Goal: Information Seeking & Learning: Check status

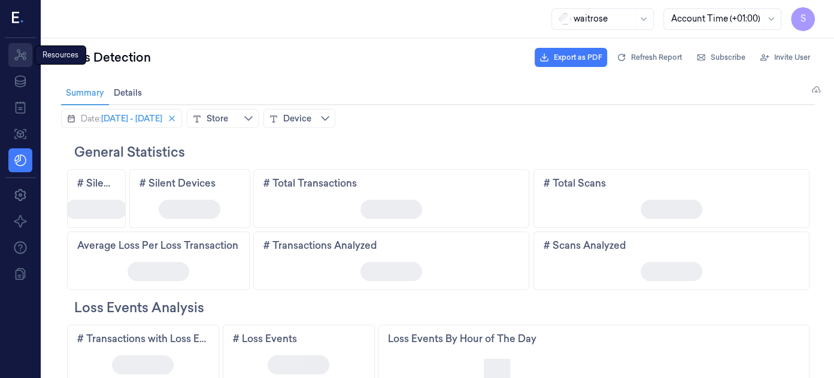
click at [21, 53] on icon at bounding box center [20, 54] width 12 height 11
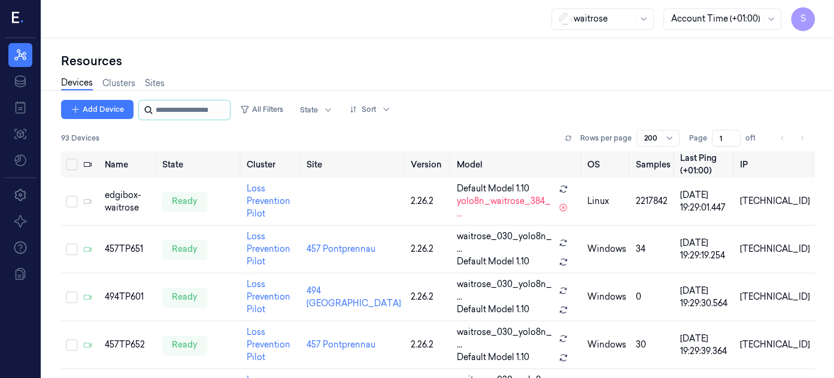
click at [184, 115] on input "string" at bounding box center [192, 110] width 72 height 19
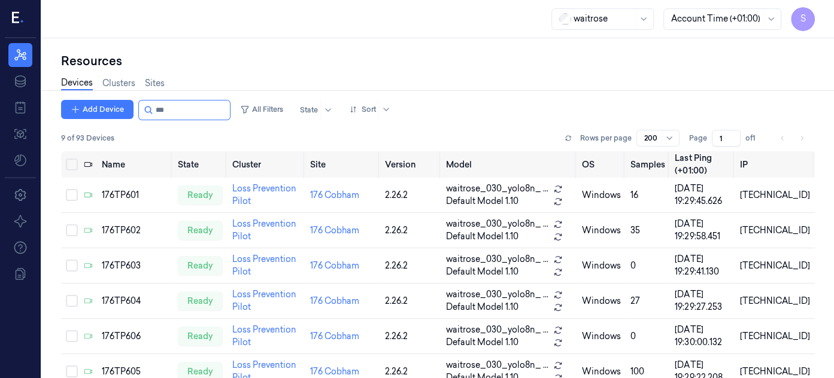
click at [789, 111] on div "Add Device All Filters State Sort" at bounding box center [437, 110] width 753 height 20
drag, startPoint x: 812, startPoint y: 271, endPoint x: 795, endPoint y: 133, distance: 139.3
click at [810, 152] on div at bounding box center [812, 225] width 4 height 146
click at [209, 111] on input "string" at bounding box center [192, 110] width 72 height 19
type input "*"
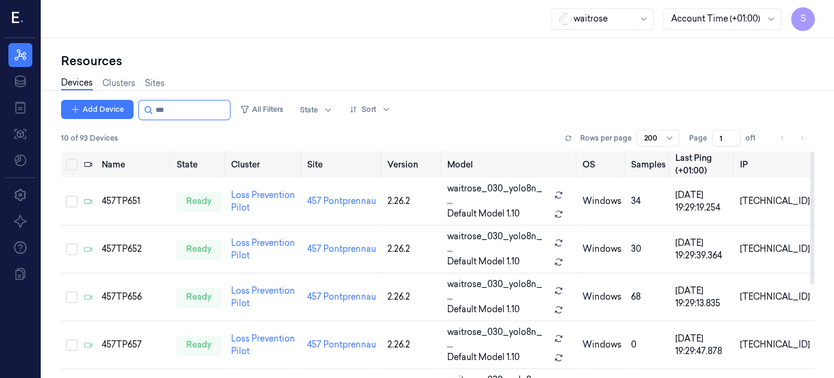
drag, startPoint x: 811, startPoint y: 211, endPoint x: 816, endPoint y: 153, distance: 58.2
click at [814, 153] on div at bounding box center [812, 218] width 4 height 133
click at [180, 110] on input "string" at bounding box center [192, 110] width 72 height 19
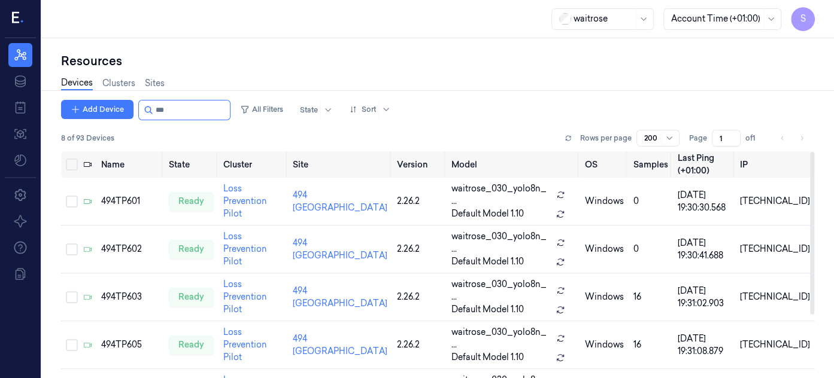
drag, startPoint x: 811, startPoint y: 194, endPoint x: 832, endPoint y: 16, distance: 180.1
click at [814, 152] on div at bounding box center [812, 233] width 4 height 163
click at [196, 103] on input "string" at bounding box center [192, 110] width 72 height 19
type input "*"
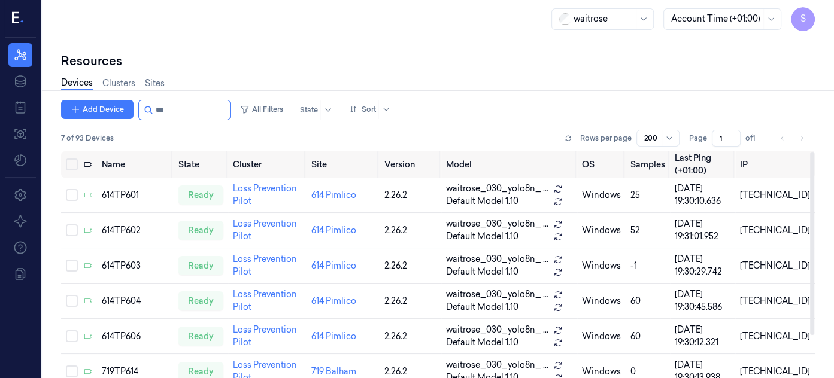
drag, startPoint x: 812, startPoint y: 184, endPoint x: 819, endPoint y: 129, distance: 55.5
click at [814, 152] on div at bounding box center [812, 243] width 4 height 183
click at [208, 113] on input "string" at bounding box center [192, 110] width 72 height 19
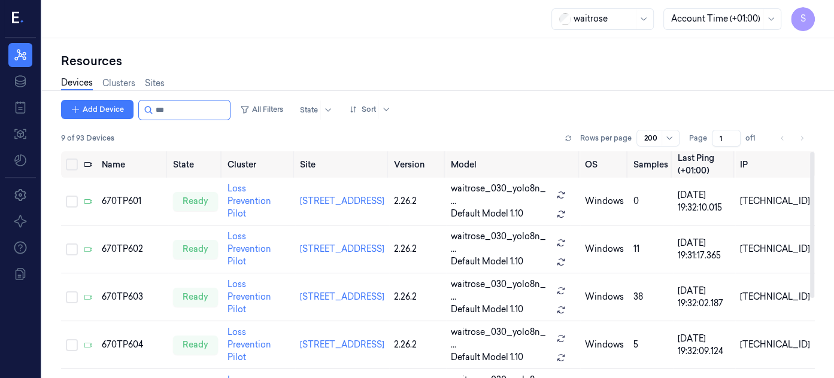
drag, startPoint x: 812, startPoint y: 191, endPoint x: 814, endPoint y: 85, distance: 105.9
click at [814, 152] on div at bounding box center [812, 225] width 4 height 146
click at [198, 105] on input "string" at bounding box center [192, 110] width 72 height 19
type input "*"
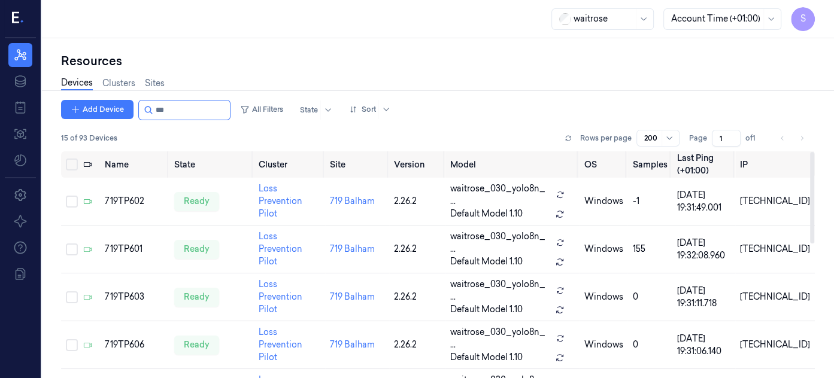
type input "***"
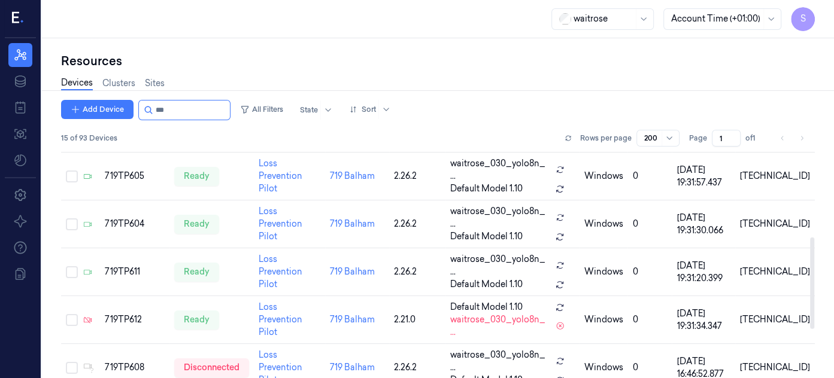
scroll to position [212, 0]
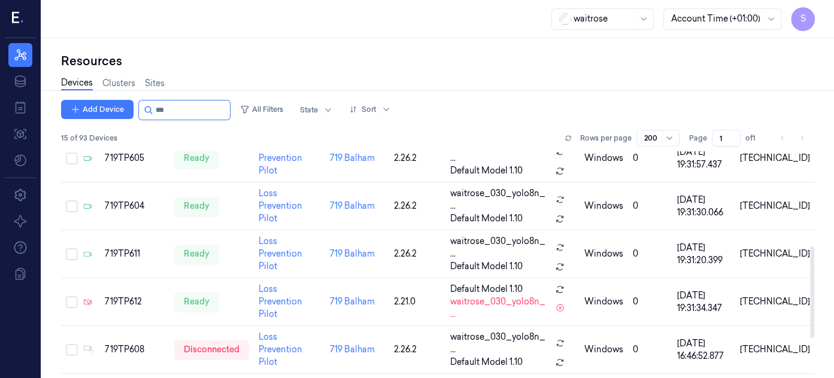
drag, startPoint x: 809, startPoint y: 184, endPoint x: 817, endPoint y: 278, distance: 94.9
click at [814, 278] on div at bounding box center [812, 293] width 4 height 92
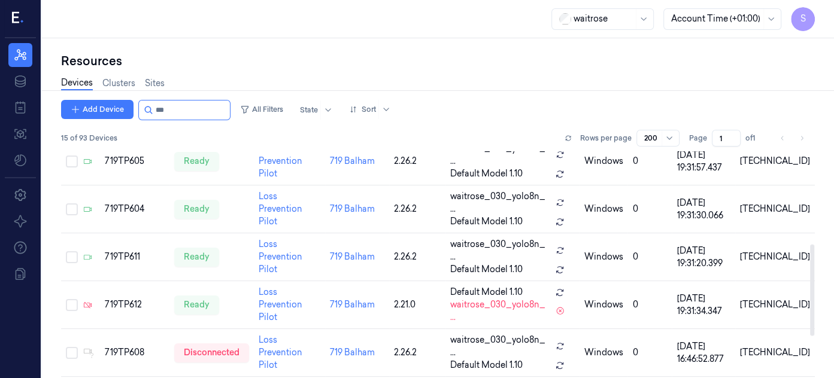
scroll to position [224, 0]
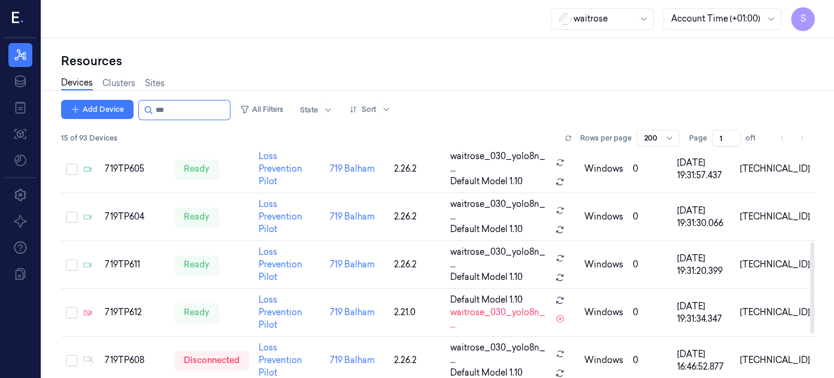
drag, startPoint x: 811, startPoint y: 280, endPoint x: 803, endPoint y: 276, distance: 9.1
click at [810, 276] on div at bounding box center [812, 288] width 4 height 92
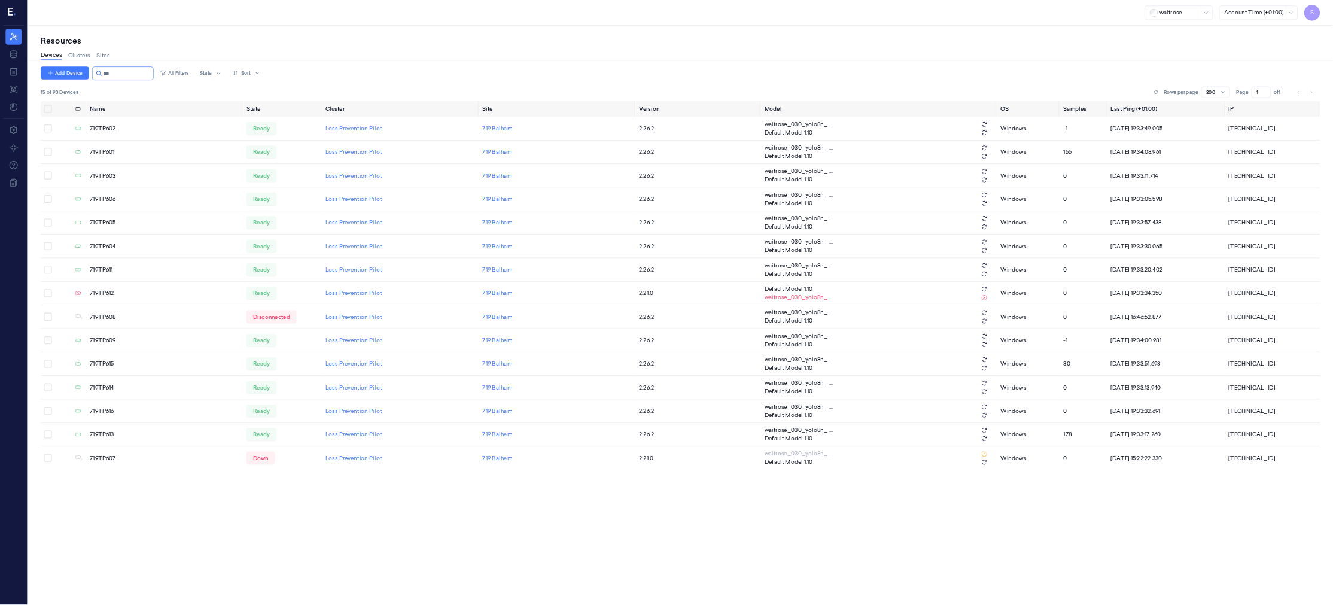
scroll to position [0, 0]
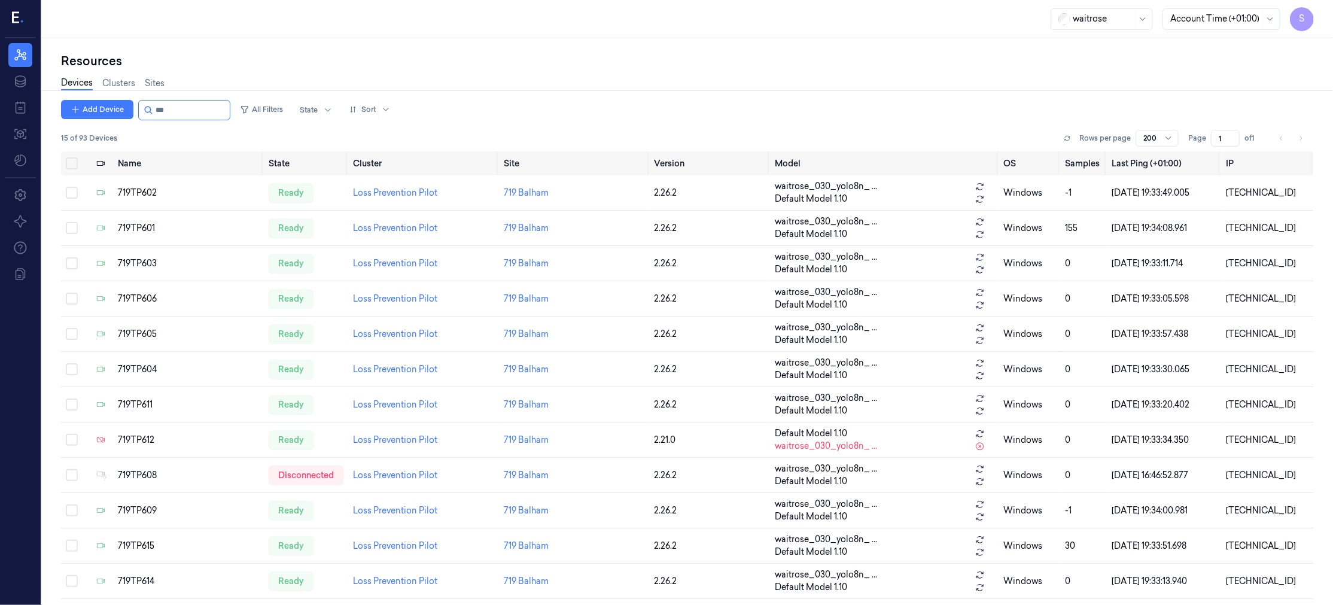
drag, startPoint x: 832, startPoint y: 3, endPoint x: 841, endPoint y: 30, distance: 28.4
click at [833, 30] on div "waitrose Account Time (+01:00) S" at bounding box center [687, 19] width 1291 height 38
drag, startPoint x: 1311, startPoint y: 236, endPoint x: 1316, endPoint y: 204, distance: 32.1
click at [833, 204] on div at bounding box center [1311, 334] width 4 height 365
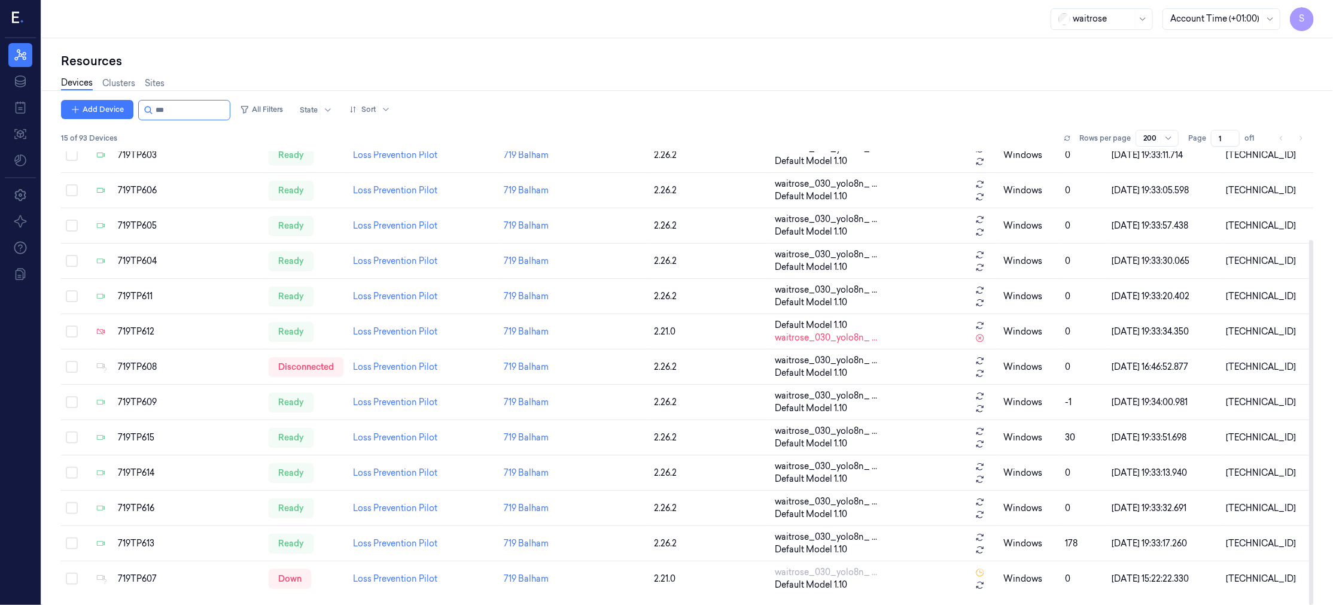
drag, startPoint x: 1311, startPoint y: 497, endPoint x: 1276, endPoint y: 643, distance: 149.5
click at [833, 378] on div at bounding box center [1311, 422] width 4 height 365
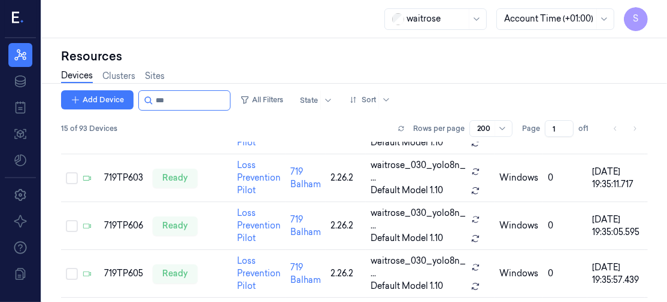
drag, startPoint x: 1306, startPoint y: 1, endPoint x: 327, endPoint y: 54, distance: 980.5
click at [327, 54] on div "Resources" at bounding box center [354, 56] width 586 height 17
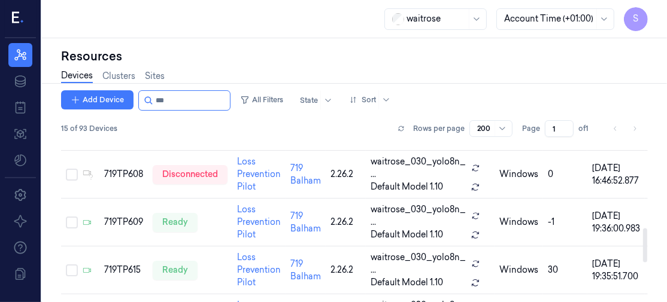
scroll to position [408, 0]
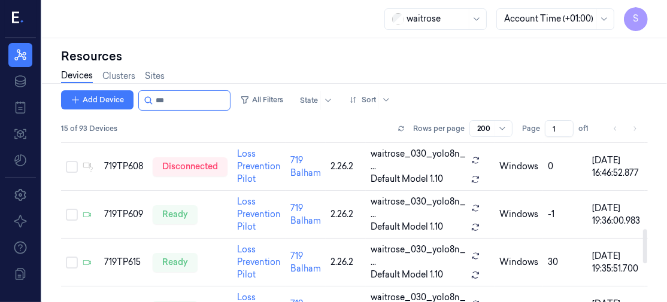
drag, startPoint x: 645, startPoint y: 182, endPoint x: 642, endPoint y: 245, distance: 63.5
click at [643, 245] on div at bounding box center [645, 246] width 4 height 34
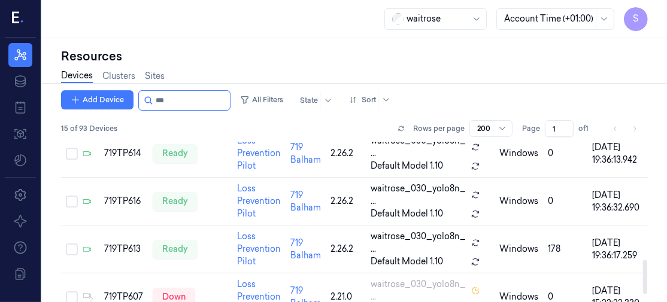
scroll to position [593, 0]
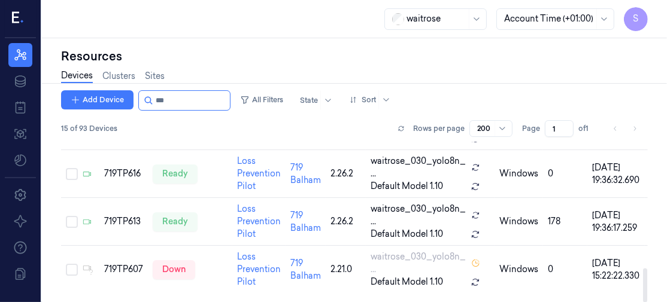
drag, startPoint x: 646, startPoint y: 237, endPoint x: 643, endPoint y: 300, distance: 62.9
click at [643, 300] on div at bounding box center [645, 286] width 4 height 34
click at [607, 49] on div "Resources" at bounding box center [354, 56] width 586 height 17
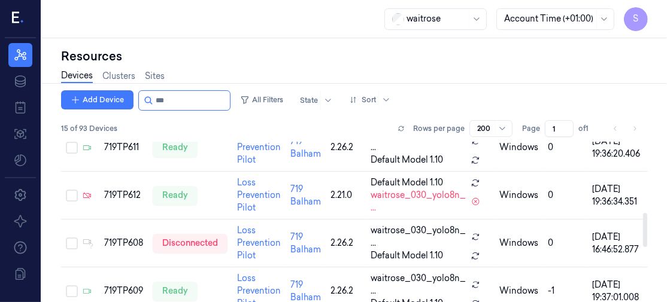
scroll to position [321, 0]
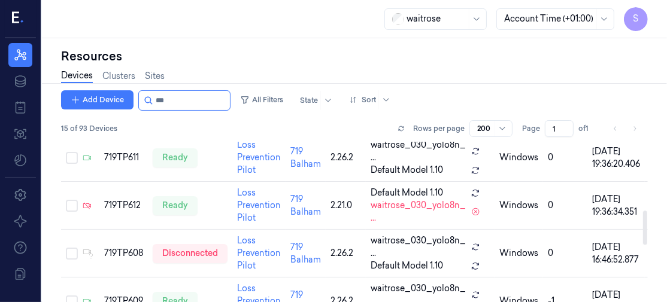
drag, startPoint x: 644, startPoint y: 276, endPoint x: 635, endPoint y: 218, distance: 58.2
click at [643, 218] on div at bounding box center [645, 228] width 4 height 34
click at [565, 59] on div "Resources" at bounding box center [354, 56] width 586 height 17
click at [121, 200] on div "719TP612" at bounding box center [123, 205] width 39 height 13
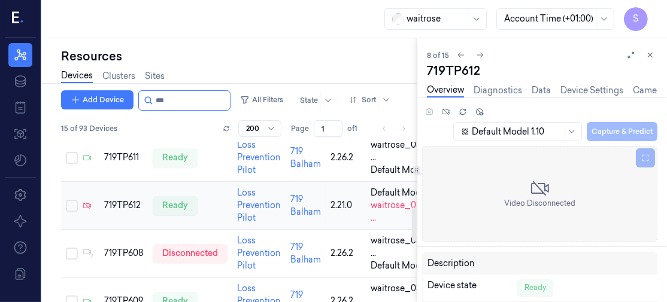
scroll to position [303, 0]
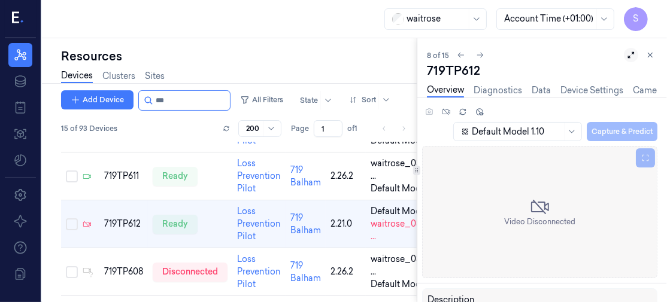
click at [629, 55] on icon at bounding box center [631, 55] width 8 height 8
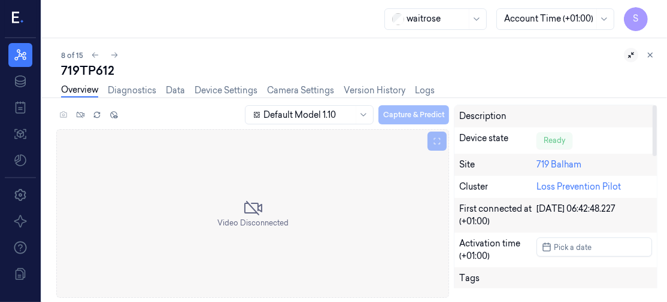
drag, startPoint x: 654, startPoint y: 138, endPoint x: 656, endPoint y: 22, distance: 116.7
click at [656, 105] on div at bounding box center [654, 130] width 4 height 51
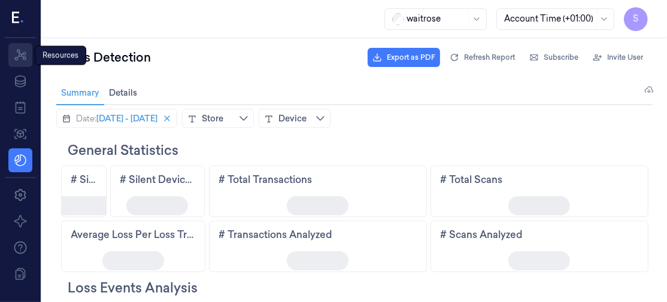
click at [21, 55] on icon at bounding box center [20, 55] width 14 height 14
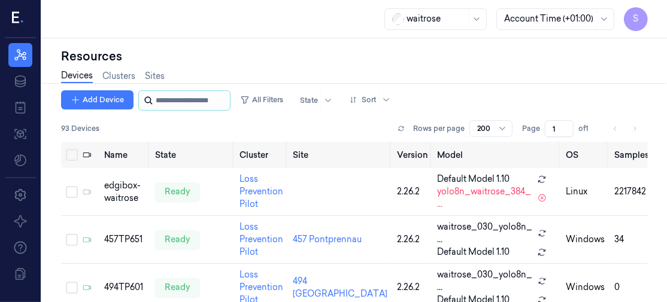
click at [192, 101] on input "string" at bounding box center [192, 100] width 72 height 19
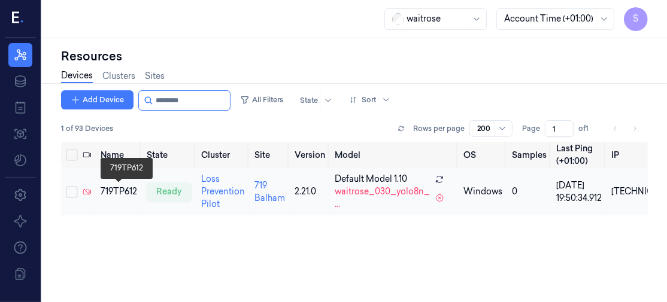
drag, startPoint x: 192, startPoint y: 101, endPoint x: 119, endPoint y: 186, distance: 112.0
click at [119, 186] on div "Add Device All Filters State Sort 1 of 93 Devices Rows per page 200 Page 1 of 1…" at bounding box center [354, 196] width 586 height 212
type input "********"
click at [119, 186] on div "719TP612" at bounding box center [119, 192] width 37 height 13
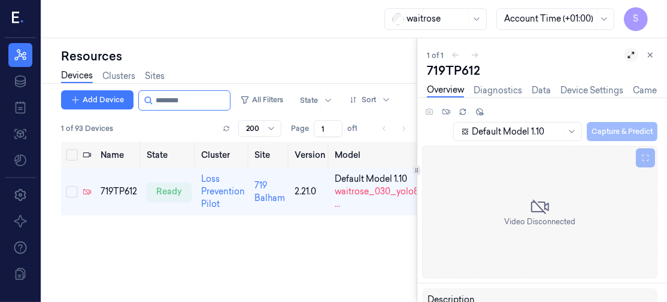
click at [631, 51] on icon at bounding box center [631, 55] width 8 height 8
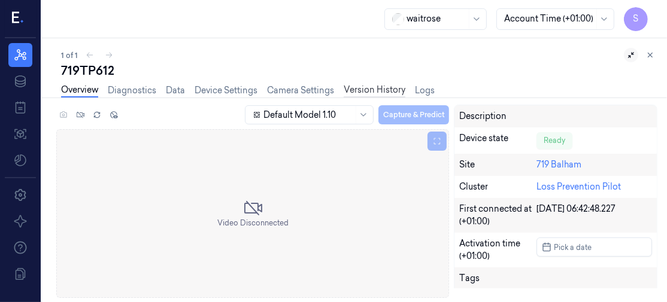
click at [390, 86] on link "Version History" at bounding box center [374, 91] width 62 height 14
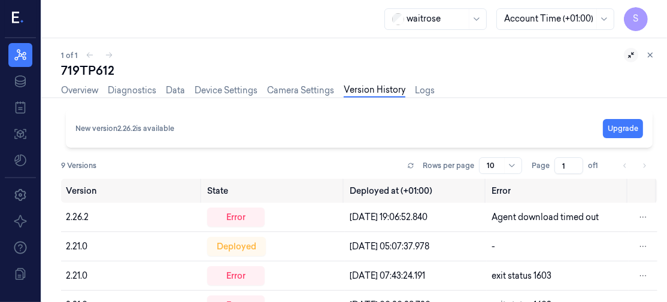
click at [549, 74] on div "719TP612" at bounding box center [359, 70] width 596 height 17
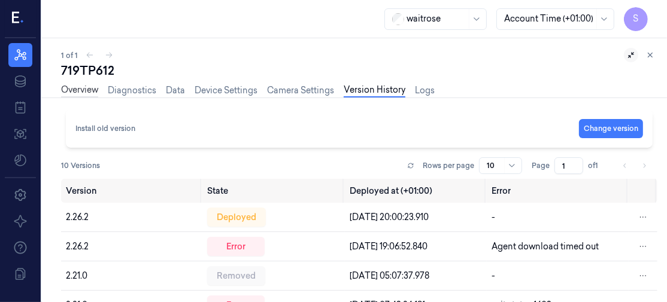
click at [84, 89] on link "Overview" at bounding box center [79, 91] width 37 height 14
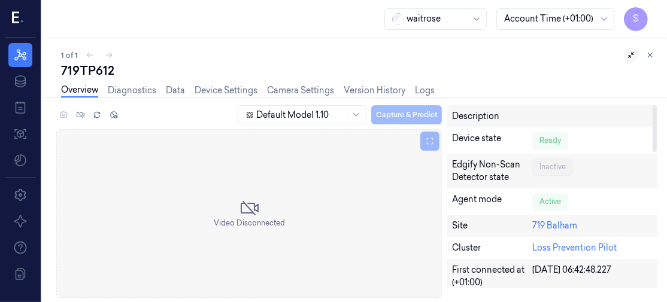
drag, startPoint x: 653, startPoint y: 136, endPoint x: 655, endPoint y: 73, distance: 62.8
click at [655, 105] on div at bounding box center [654, 128] width 4 height 47
click at [391, 90] on link "Version History" at bounding box center [374, 91] width 62 height 14
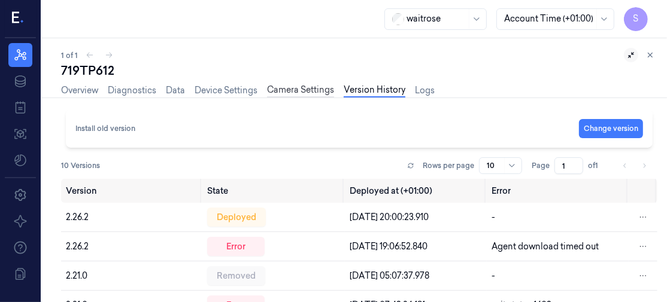
click at [294, 86] on link "Camera Settings" at bounding box center [300, 91] width 67 height 14
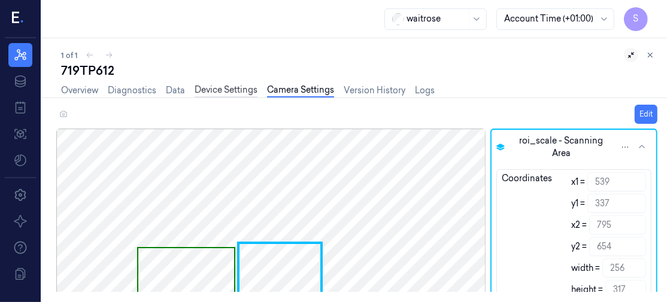
click at [217, 89] on link "Device Settings" at bounding box center [225, 91] width 63 height 14
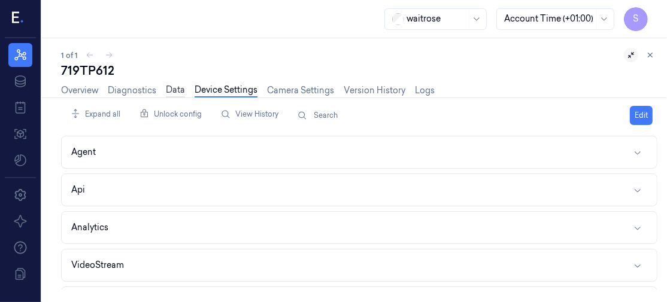
click at [166, 86] on link "Data" at bounding box center [175, 91] width 19 height 14
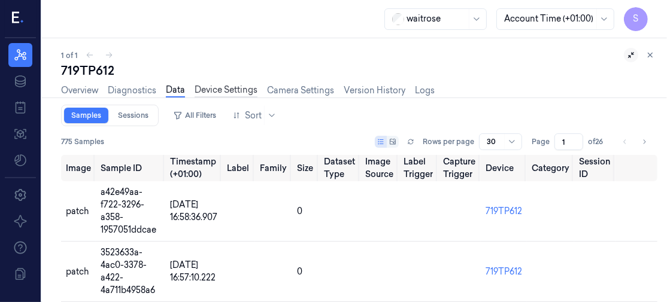
click at [244, 90] on link "Device Settings" at bounding box center [225, 91] width 63 height 14
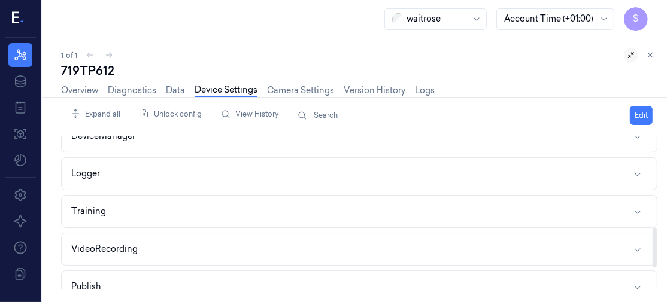
scroll to position [441, 0]
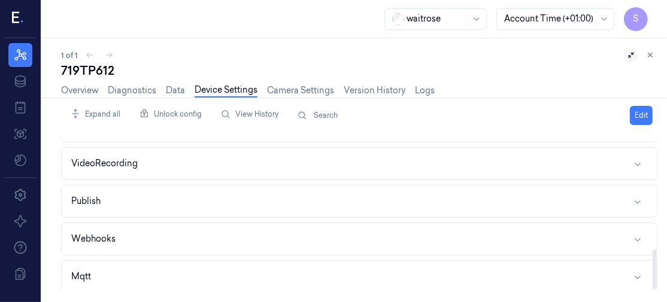
drag, startPoint x: 653, startPoint y: 154, endPoint x: 665, endPoint y: 306, distance: 152.5
click at [656, 290] on div at bounding box center [654, 269] width 4 height 39
click at [635, 272] on icon "button" at bounding box center [638, 277] width 10 height 10
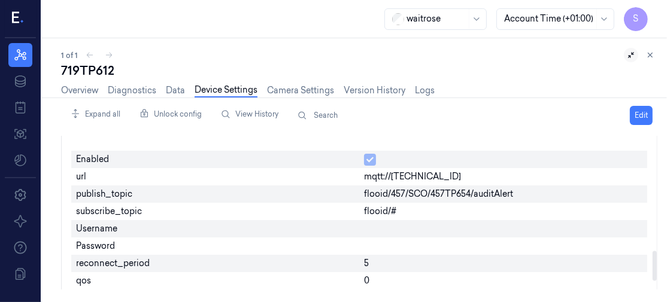
scroll to position [586, 0]
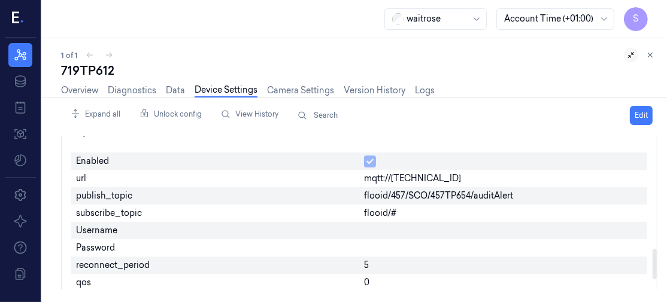
drag, startPoint x: 656, startPoint y: 232, endPoint x: 658, endPoint y: 264, distance: 32.4
click at [657, 264] on div at bounding box center [654, 213] width 6 height 154
click at [391, 190] on span "flooid/457/SCO/457TP654/auditAlert" at bounding box center [438, 196] width 149 height 13
click at [392, 192] on span "flooid/457/SCO/457TP654/auditAlert" at bounding box center [438, 196] width 149 height 13
click at [638, 110] on button "Edit" at bounding box center [641, 115] width 23 height 19
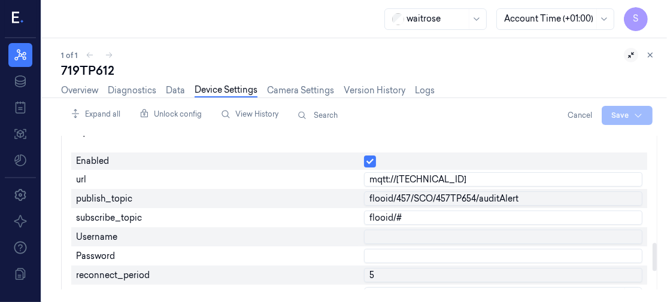
click at [397, 192] on input "flooid/457/SCO/457TP654/auditAlert" at bounding box center [503, 198] width 278 height 14
type input "flooid/719t457/SCO/457TP654/auditAlert"
click at [583, 111] on button "Cancel" at bounding box center [580, 115] width 34 height 19
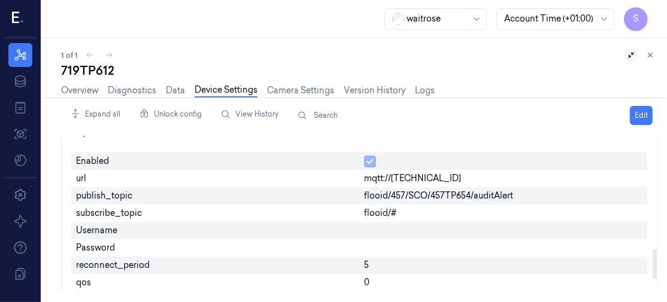
click at [393, 190] on span "flooid/457/SCO/457TP654/auditAlert" at bounding box center [438, 196] width 149 height 13
click at [641, 108] on button "Edit" at bounding box center [641, 115] width 23 height 19
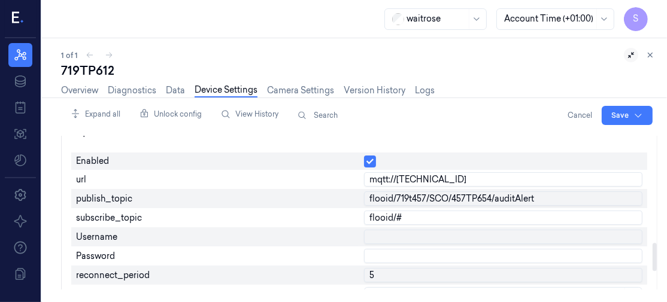
click at [408, 191] on input "flooid/719t457/SCO/457TP654/auditAlert" at bounding box center [503, 198] width 278 height 14
type input "flooid/719/SCO/719TP612/auditAlert"
click at [491, 211] on input "flooid/#" at bounding box center [503, 218] width 278 height 14
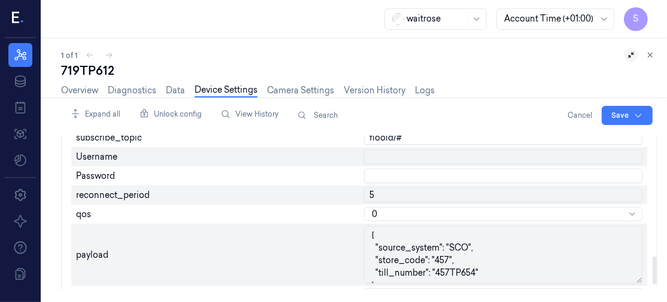
scroll to position [688, 0]
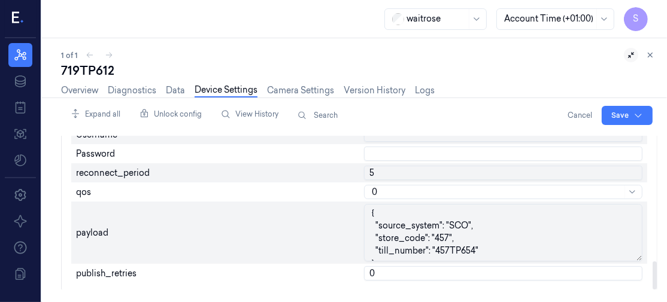
drag, startPoint x: 653, startPoint y: 250, endPoint x: 655, endPoint y: 273, distance: 23.4
click at [655, 273] on div at bounding box center [654, 276] width 4 height 28
click at [436, 230] on textarea "{ "source_system": "SCO", "store_code": "457", "till_number": "457TP654" }" at bounding box center [503, 232] width 278 height 57
click at [436, 240] on textarea "{ "source_system": "SCO", "store_code": "719", "till_number": "457TP654" }" at bounding box center [503, 232] width 278 height 57
type textarea "{ "source_system": "SCO", "store_code": "719", "till_number": "719TP612" }"
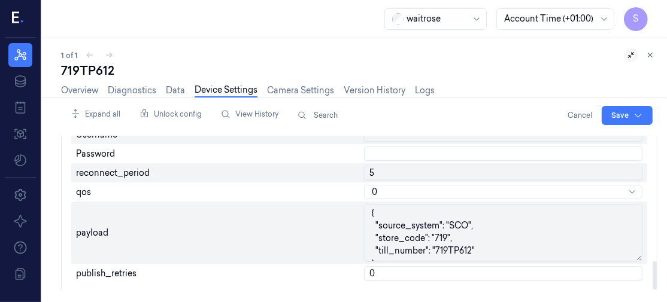
click at [464, 267] on input "0" at bounding box center [503, 273] width 278 height 14
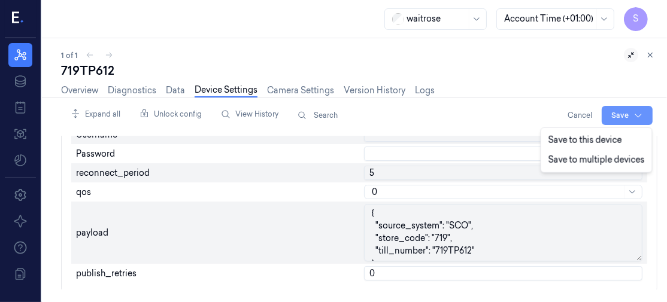
click at [612, 110] on html "S Resources Data Jobs Models Settings About Support Documentation waitrose Acco…" at bounding box center [333, 151] width 667 height 302
click at [606, 138] on div "Save to this device" at bounding box center [596, 140] width 106 height 20
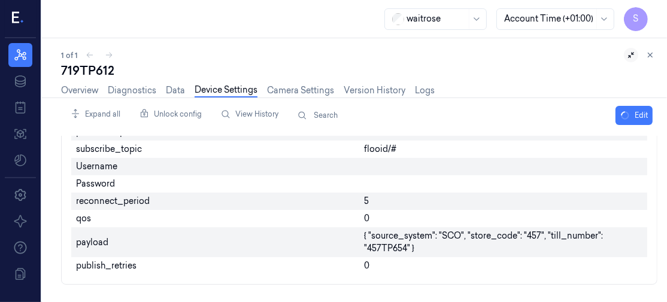
scroll to position [641, 0]
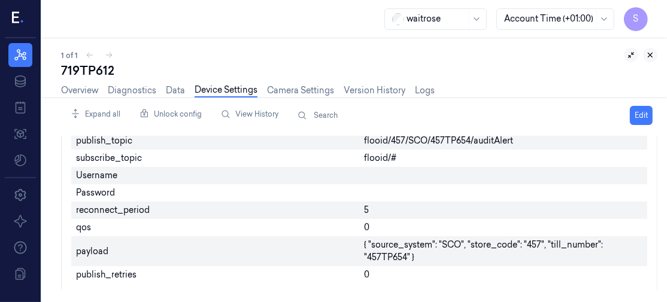
click at [650, 53] on icon at bounding box center [650, 55] width 8 height 8
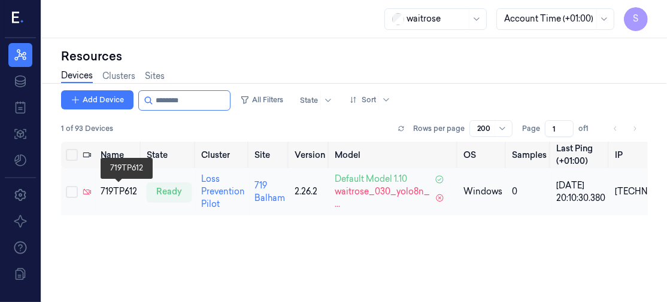
click at [114, 187] on div "719TP612" at bounding box center [119, 192] width 37 height 13
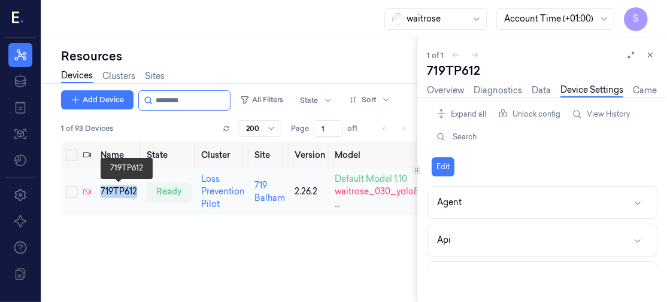
click at [114, 187] on div "719TP612" at bounding box center [119, 192] width 37 height 13
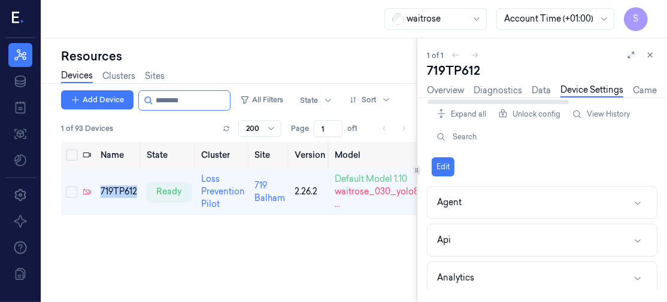
click at [590, 89] on link "Device Settings" at bounding box center [591, 91] width 63 height 14
click at [631, 53] on icon at bounding box center [631, 55] width 8 height 8
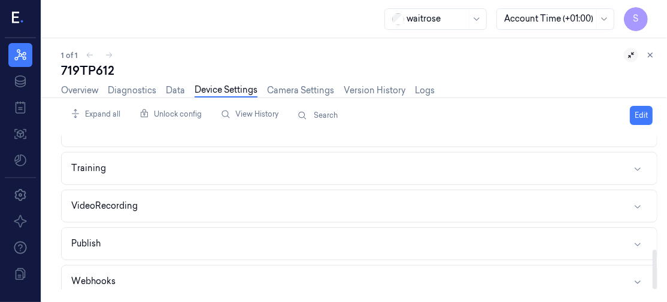
scroll to position [441, 0]
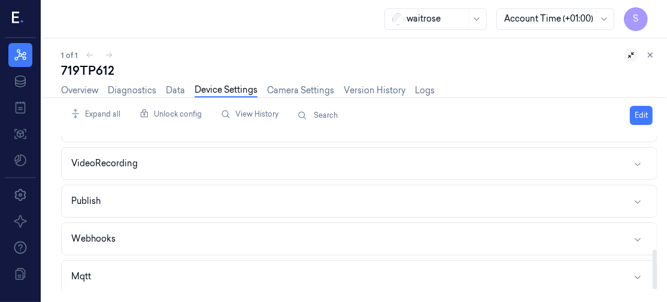
drag, startPoint x: 653, startPoint y: 159, endPoint x: 662, endPoint y: 306, distance: 148.1
click at [656, 290] on div at bounding box center [654, 269] width 4 height 39
click at [638, 272] on icon "button" at bounding box center [638, 277] width 10 height 10
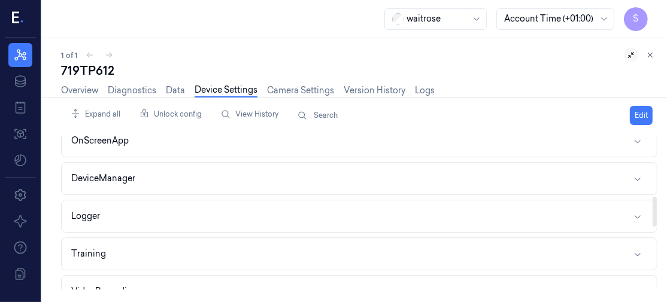
drag, startPoint x: 653, startPoint y: 235, endPoint x: 660, endPoint y: 210, distance: 25.4
click at [656, 210] on div at bounding box center [654, 212] width 4 height 30
click at [652, 56] on icon at bounding box center [650, 55] width 8 height 8
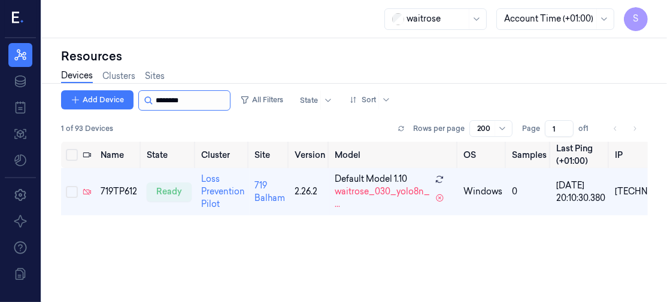
click at [212, 102] on input "string" at bounding box center [192, 100] width 72 height 19
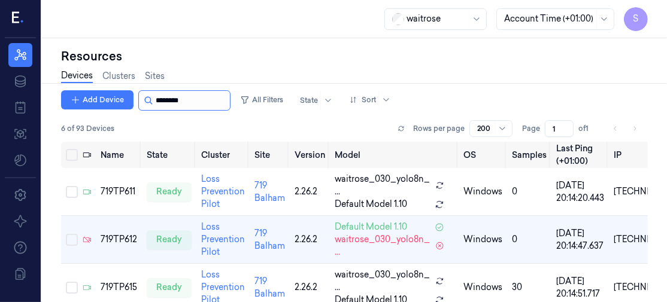
scroll to position [17, 0]
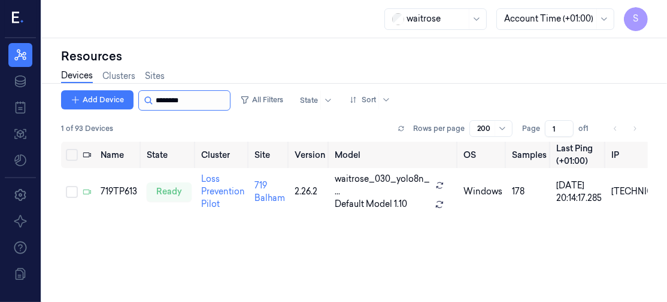
type input "********"
click at [121, 186] on div "719TP613" at bounding box center [119, 192] width 37 height 13
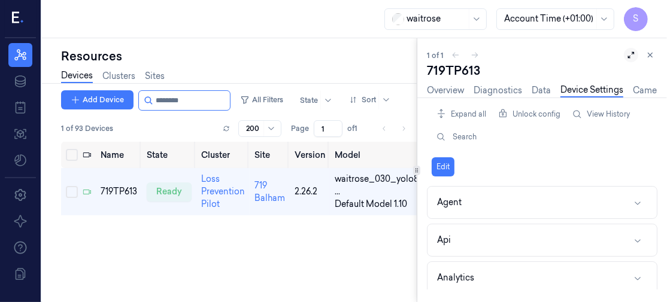
click at [628, 54] on icon at bounding box center [631, 55] width 8 height 8
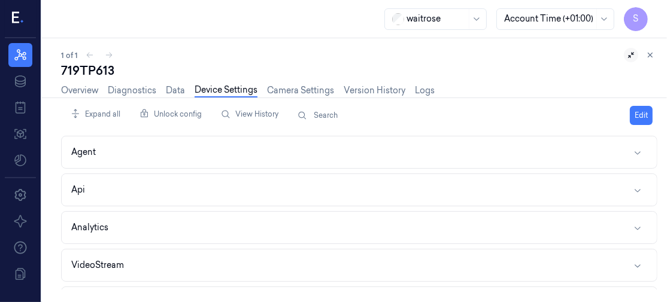
click at [212, 84] on link "Device Settings" at bounding box center [225, 91] width 63 height 14
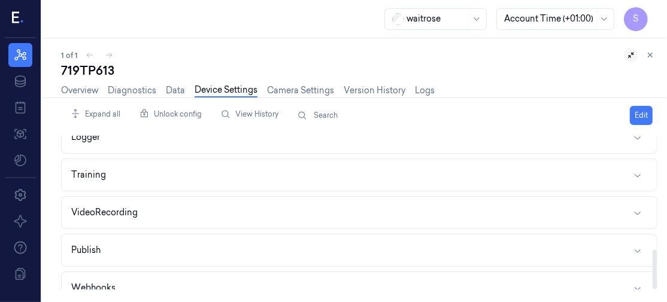
scroll to position [441, 0]
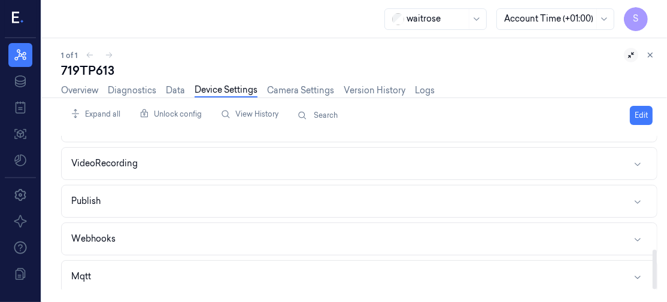
drag, startPoint x: 653, startPoint y: 157, endPoint x: 660, endPoint y: 291, distance: 133.6
click at [656, 290] on div at bounding box center [654, 269] width 4 height 39
click at [639, 272] on icon "button" at bounding box center [638, 277] width 10 height 10
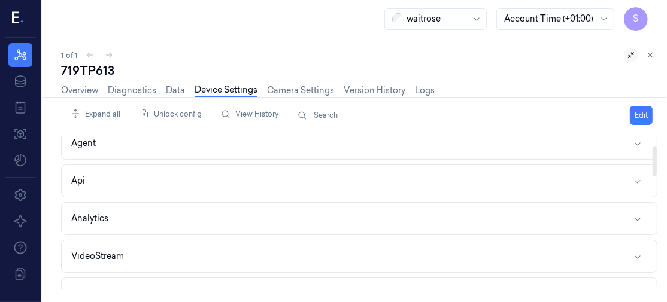
scroll to position [0, 0]
drag, startPoint x: 656, startPoint y: 232, endPoint x: 656, endPoint y: 139, distance: 92.8
click at [656, 139] on div at bounding box center [654, 151] width 4 height 30
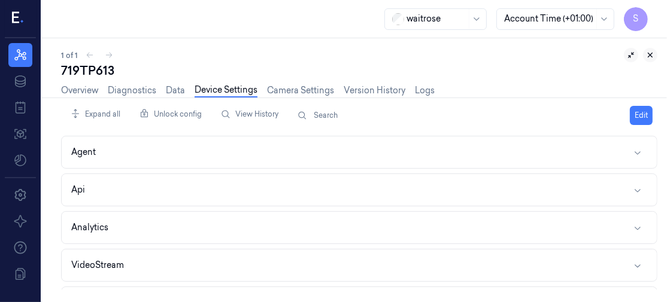
click at [652, 52] on icon at bounding box center [650, 55] width 8 height 8
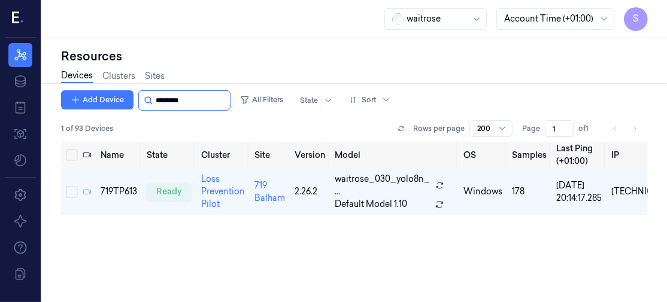
click at [198, 99] on input "string" at bounding box center [192, 100] width 72 height 19
click at [609, 62] on div "Resources" at bounding box center [354, 56] width 586 height 17
click at [201, 96] on input "string" at bounding box center [192, 100] width 72 height 19
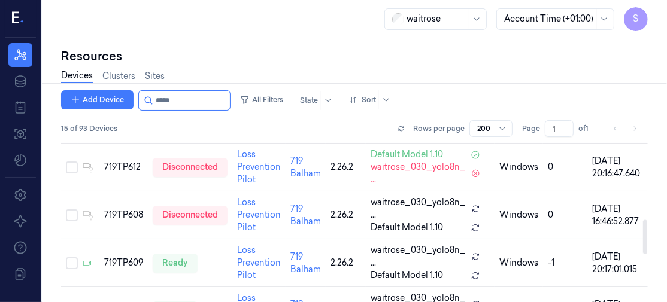
scroll to position [358, 0]
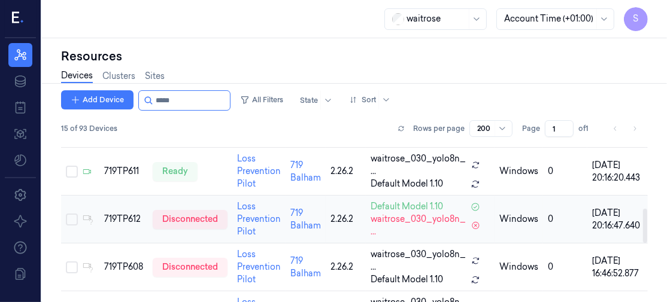
drag, startPoint x: 647, startPoint y: 275, endPoint x: 637, endPoint y: 218, distance: 58.3
click at [643, 218] on div at bounding box center [645, 226] width 4 height 34
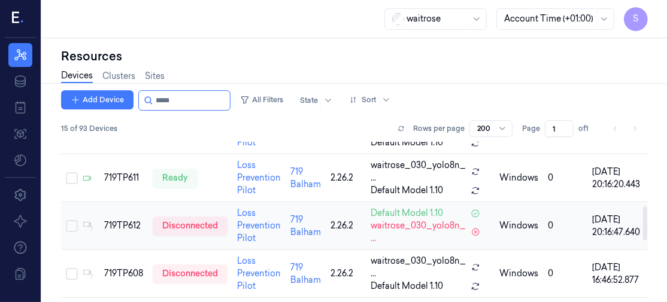
drag, startPoint x: 637, startPoint y: 218, endPoint x: 633, endPoint y: 200, distance: 18.4
click at [633, 202] on td "[DATE] 20:16:47.640" at bounding box center [616, 226] width 58 height 48
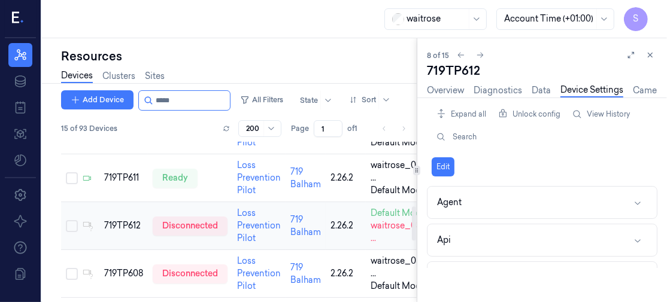
scroll to position [303, 0]
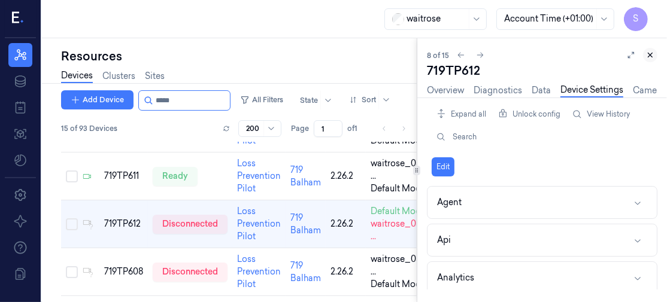
click at [650, 56] on icon at bounding box center [650, 55] width 8 height 8
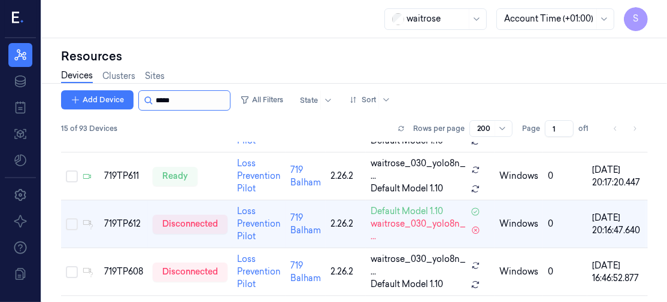
click at [193, 101] on input "string" at bounding box center [192, 100] width 72 height 19
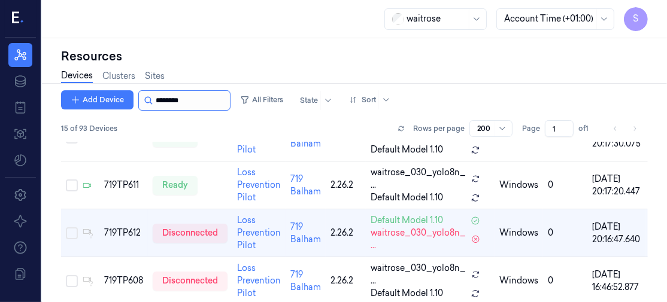
scroll to position [303, 0]
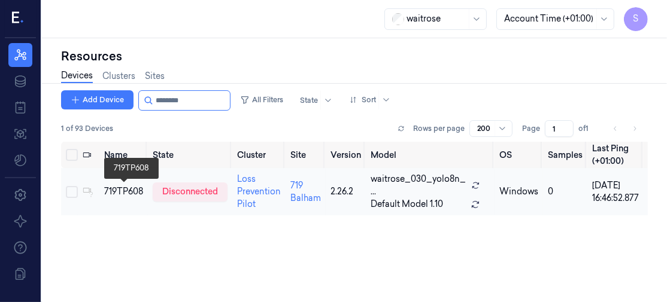
type input "********"
click at [127, 188] on div "719TP608" at bounding box center [123, 192] width 39 height 13
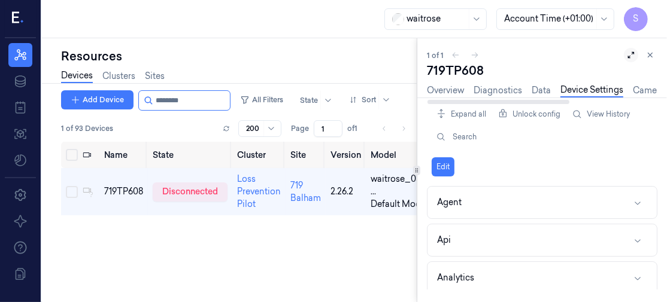
click at [629, 55] on icon at bounding box center [631, 55] width 8 height 8
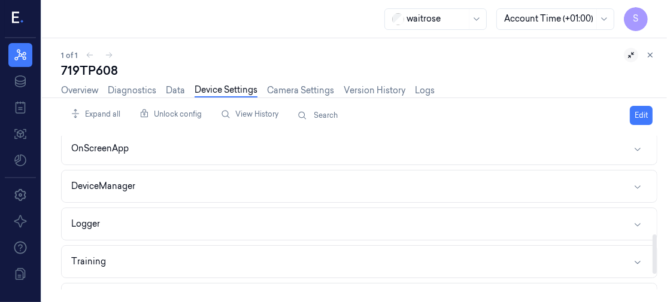
scroll to position [441, 0]
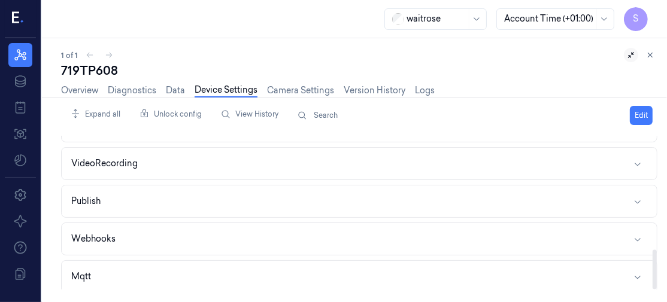
drag, startPoint x: 655, startPoint y: 157, endPoint x: 664, endPoint y: 288, distance: 130.7
click at [656, 288] on div at bounding box center [654, 269] width 4 height 39
click at [639, 272] on icon "button" at bounding box center [638, 277] width 10 height 10
drag, startPoint x: 639, startPoint y: 269, endPoint x: 652, endPoint y: 235, distance: 35.8
click at [652, 235] on div "Agent Api Analytics VideoStream Database DataManager Predictor NonScanDetector …" at bounding box center [359, 213] width 596 height 154
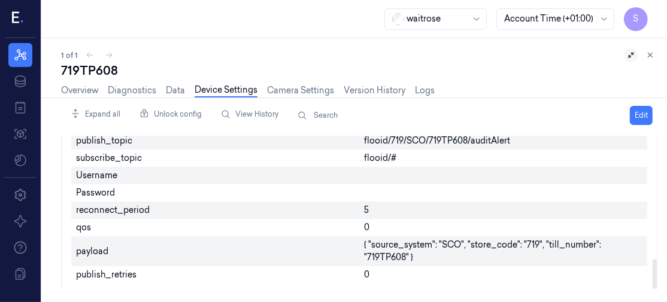
scroll to position [0, 0]
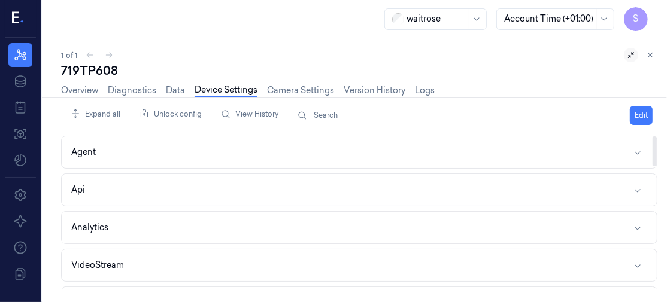
drag, startPoint x: 652, startPoint y: 235, endPoint x: 658, endPoint y: 67, distance: 168.3
click at [656, 136] on div at bounding box center [654, 151] width 4 height 30
click at [81, 90] on link "Overview" at bounding box center [79, 91] width 37 height 14
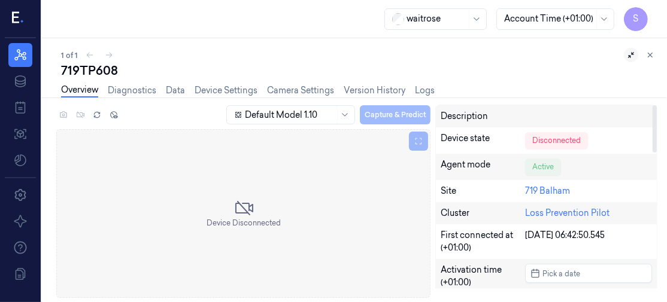
drag, startPoint x: 653, startPoint y: 129, endPoint x: 665, endPoint y: 28, distance: 101.2
click at [656, 105] on div at bounding box center [654, 128] width 4 height 47
click at [588, 87] on div "Overview Diagnostics Data Device Settings Camera Settings Version History Logs" at bounding box center [359, 92] width 596 height 26
click at [649, 54] on icon at bounding box center [650, 55] width 4 height 4
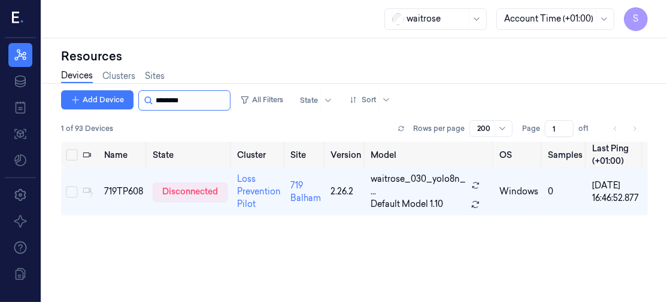
click at [210, 102] on input "string" at bounding box center [192, 100] width 72 height 19
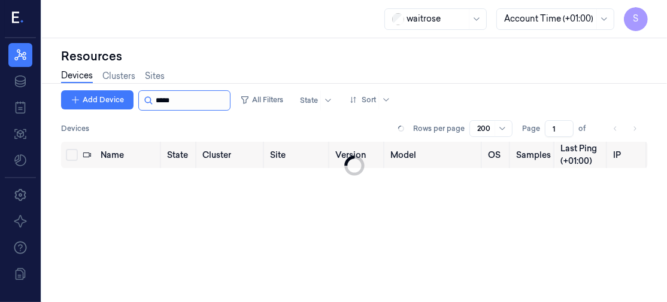
type input "*****"
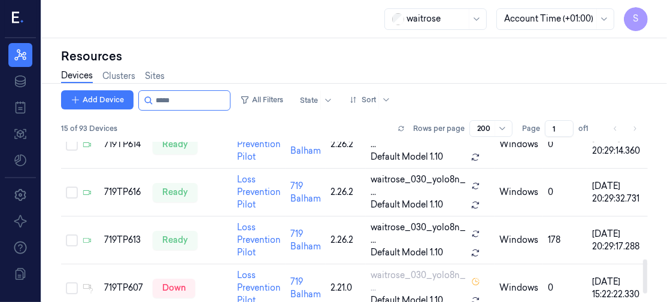
scroll to position [593, 0]
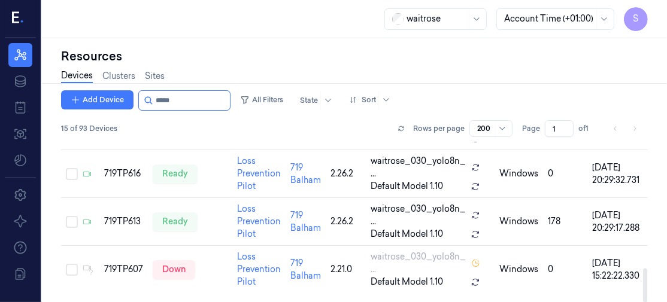
drag, startPoint x: 643, startPoint y: 239, endPoint x: 656, endPoint y: 311, distance: 73.0
click at [647, 302] on div at bounding box center [645, 286] width 4 height 34
